Goal: Information Seeking & Learning: Learn about a topic

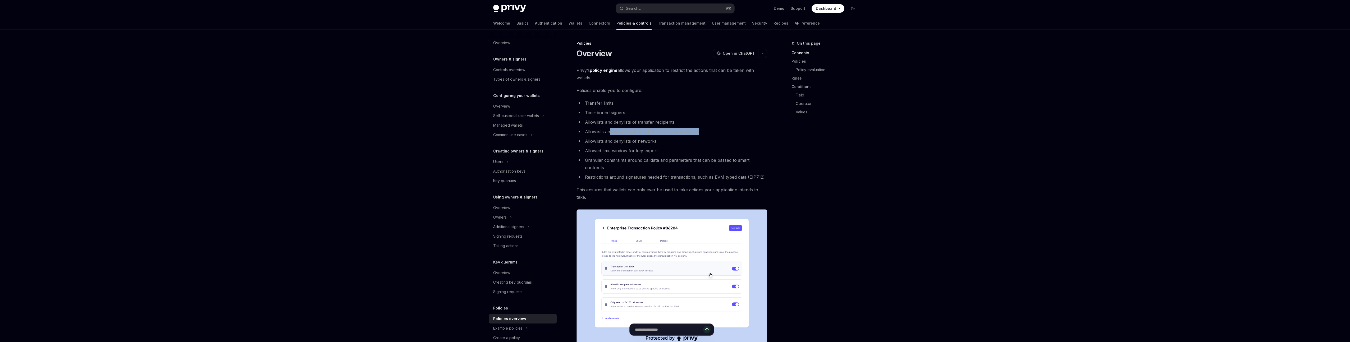
drag, startPoint x: 707, startPoint y: 133, endPoint x: 610, endPoint y: 130, distance: 97.4
click at [610, 130] on li "Allowlists and denylists of smart contracts and programs" at bounding box center [672, 131] width 191 height 7
click at [645, 151] on li "Allowed time window for key export" at bounding box center [672, 150] width 191 height 7
drag, startPoint x: 661, startPoint y: 143, endPoint x: 579, endPoint y: 134, distance: 82.7
click at [579, 134] on ul "Transfer limits Time-bound signers Allowlists and denylists of transfer recipie…" at bounding box center [672, 139] width 191 height 81
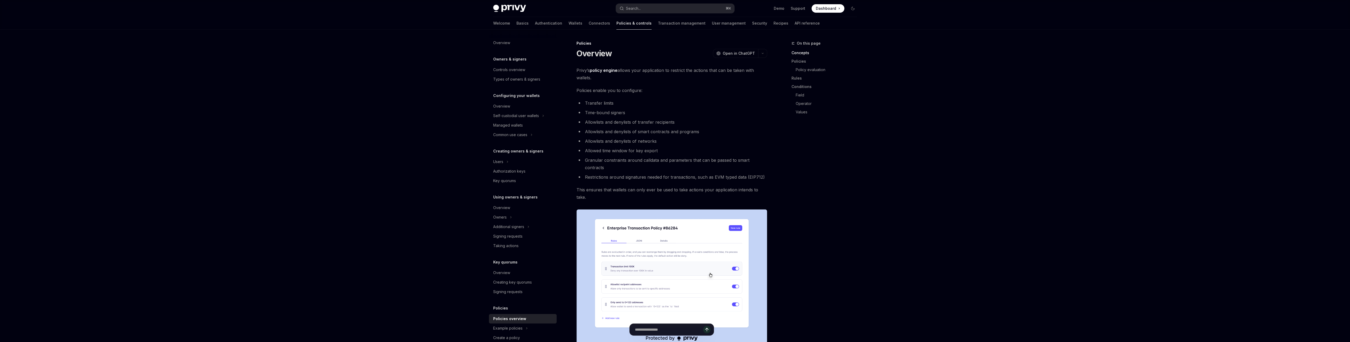
click at [629, 148] on li "Allowed time window for key export" at bounding box center [672, 150] width 191 height 7
drag, startPoint x: 661, startPoint y: 144, endPoint x: 583, endPoint y: 140, distance: 78.6
click at [583, 140] on li "Allowlists and denylists of networks" at bounding box center [672, 141] width 191 height 7
drag, startPoint x: 665, startPoint y: 168, endPoint x: 577, endPoint y: 167, distance: 87.8
click at [577, 174] on li "Restrictions around signatures needed for transactions, such as EVM typed data …" at bounding box center [672, 177] width 191 height 7
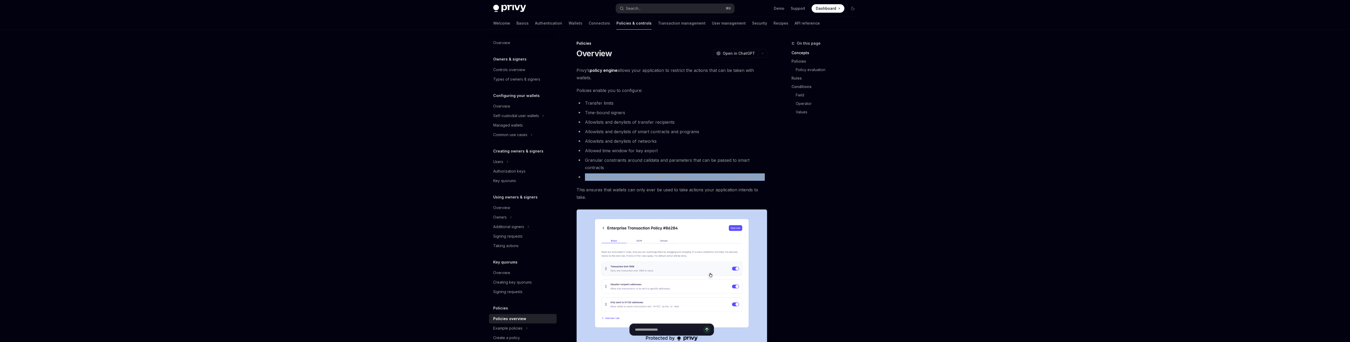
copy li "Restrictions around signatures needed for transactions, such as EVM typed data …"
click at [653, 124] on li "Allowlists and denylists of transfer recipients" at bounding box center [672, 121] width 191 height 7
drag, startPoint x: 586, startPoint y: 110, endPoint x: 642, endPoint y: 115, distance: 55.8
click at [642, 115] on li "Time-bound signers" at bounding box center [672, 112] width 191 height 7
click at [600, 124] on li "Allowlists and denylists of transfer recipients" at bounding box center [672, 121] width 191 height 7
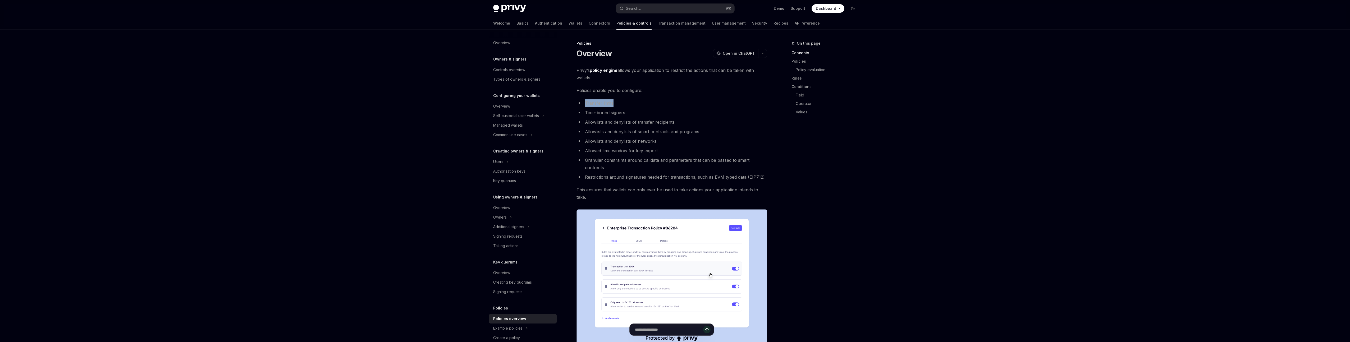
drag, startPoint x: 585, startPoint y: 101, endPoint x: 632, endPoint y: 102, distance: 47.1
click at [632, 102] on li "Transfer limits" at bounding box center [672, 102] width 191 height 7
drag, startPoint x: 699, startPoint y: 132, endPoint x: 578, endPoint y: 131, distance: 121.2
click at [578, 131] on li "Allowlists and denylists of smart contracts and programs" at bounding box center [672, 131] width 191 height 7
drag, startPoint x: 626, startPoint y: 139, endPoint x: 649, endPoint y: 142, distance: 23.2
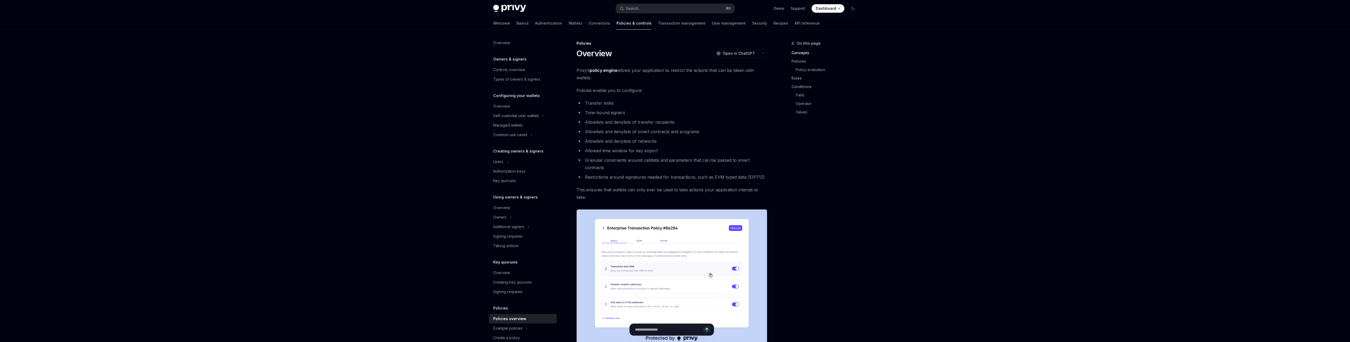
click at [626, 139] on li "Allowlists and denylists of networks" at bounding box center [672, 141] width 191 height 7
drag, startPoint x: 657, startPoint y: 142, endPoint x: 568, endPoint y: 137, distance: 89.0
copy li "Allowlists and denylists of networks"
drag, startPoint x: 586, startPoint y: 169, endPoint x: 729, endPoint y: 169, distance: 143.1
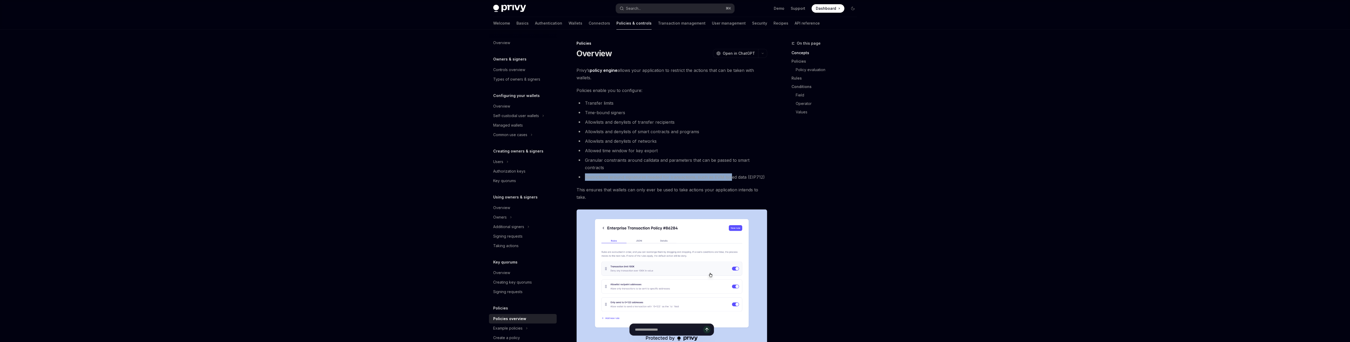
click at [729, 174] on li "Restrictions around signatures needed for transactions, such as EVM typed data …" at bounding box center [672, 177] width 191 height 7
click at [753, 174] on li "Restrictions around signatures needed for transactions, such as EVM typed data …" at bounding box center [672, 177] width 191 height 7
drag, startPoint x: 767, startPoint y: 168, endPoint x: 582, endPoint y: 171, distance: 185.4
click at [582, 174] on li "Restrictions around signatures needed for transactions, such as EVM typed data …" at bounding box center [672, 177] width 191 height 7
copy li "Restrictions around signatures needed for transactions, such as EVM typed data …"
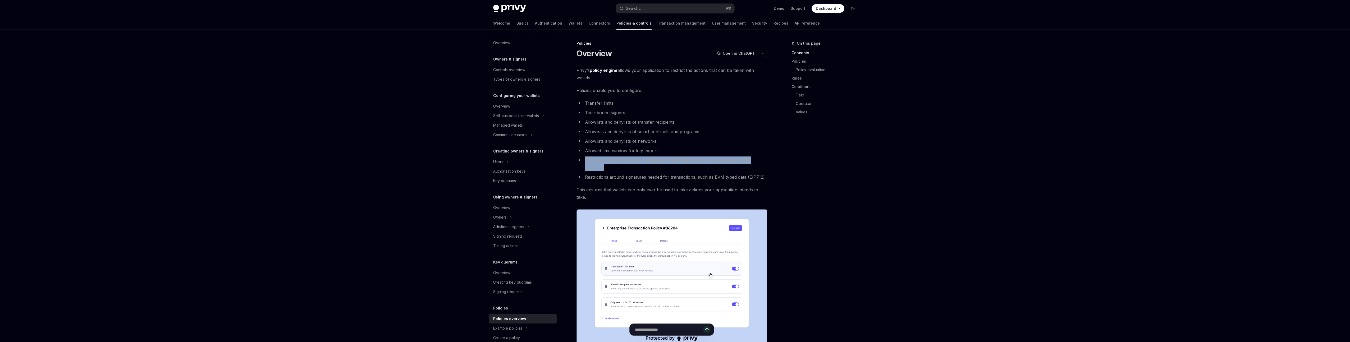
drag, startPoint x: 769, startPoint y: 161, endPoint x: 578, endPoint y: 161, distance: 190.2
drag, startPoint x: 619, startPoint y: 104, endPoint x: 575, endPoint y: 104, distance: 44.7
copy li "Transfer limits"
